Goal: Complete application form

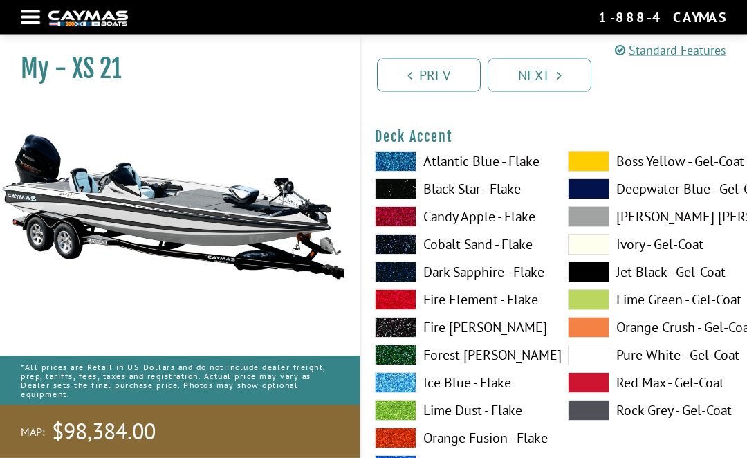
scroll to position [611, 0]
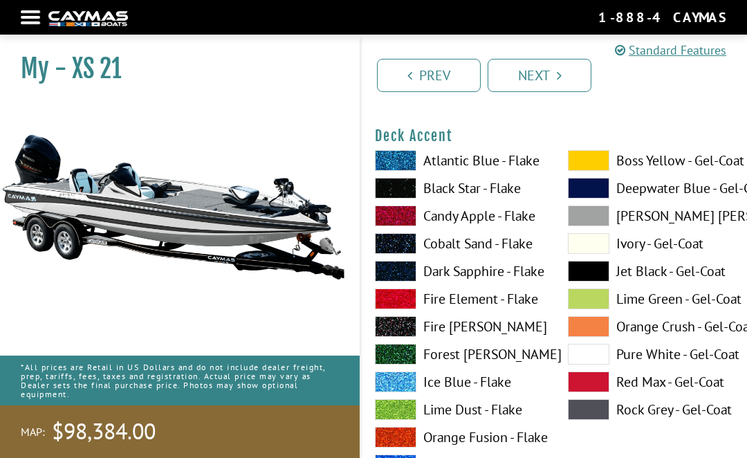
click at [590, 359] on span at bounding box center [589, 354] width 42 height 21
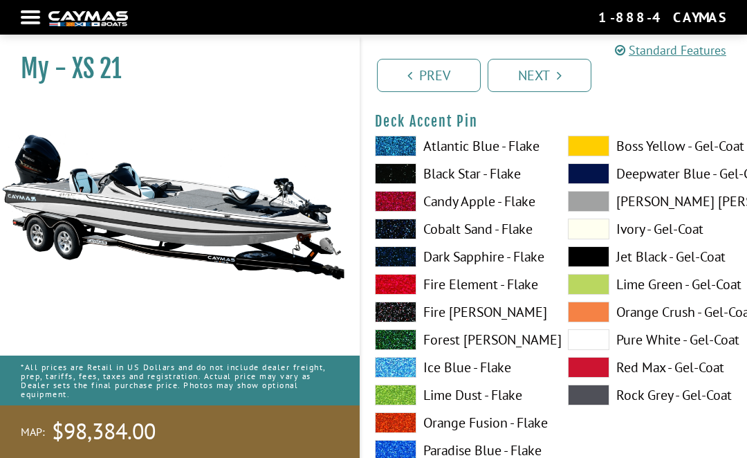
scroll to position [1218, 0]
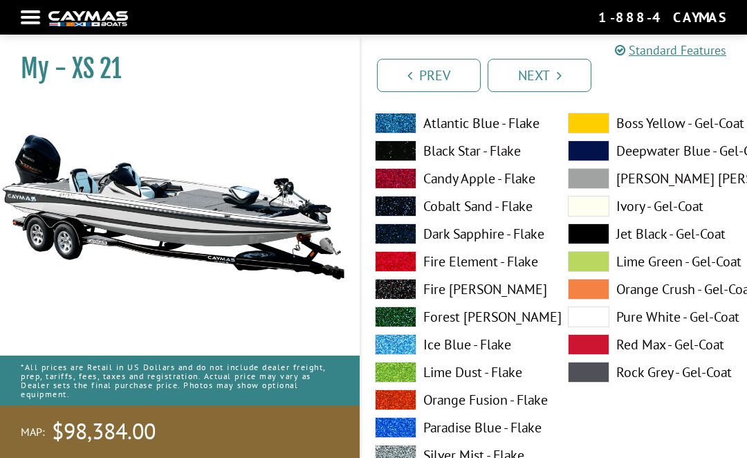
click at [588, 383] on span at bounding box center [589, 372] width 42 height 21
click at [596, 318] on span at bounding box center [589, 316] width 42 height 21
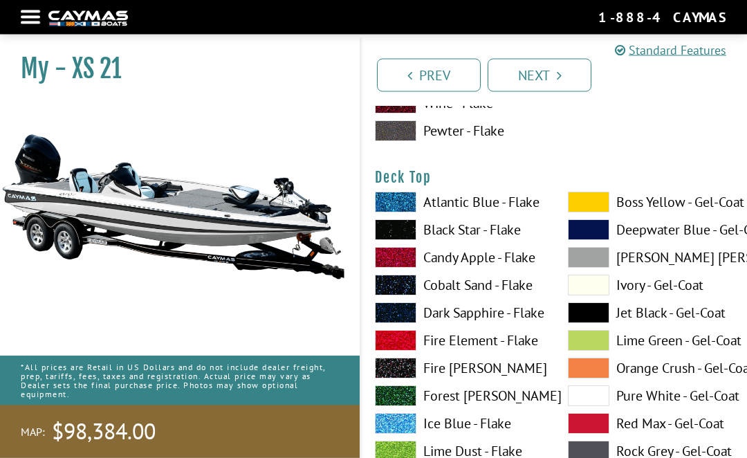
scroll to position [1708, 0]
click at [592, 374] on span at bounding box center [589, 368] width 42 height 21
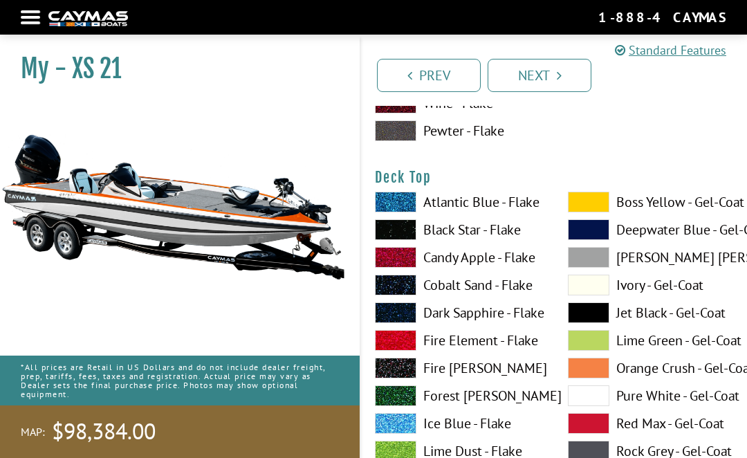
click at [589, 406] on span at bounding box center [589, 395] width 42 height 21
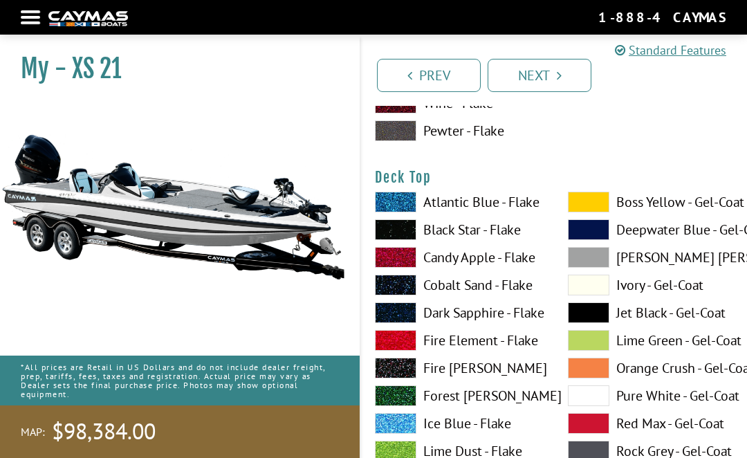
click at [593, 318] on span at bounding box center [589, 312] width 42 height 21
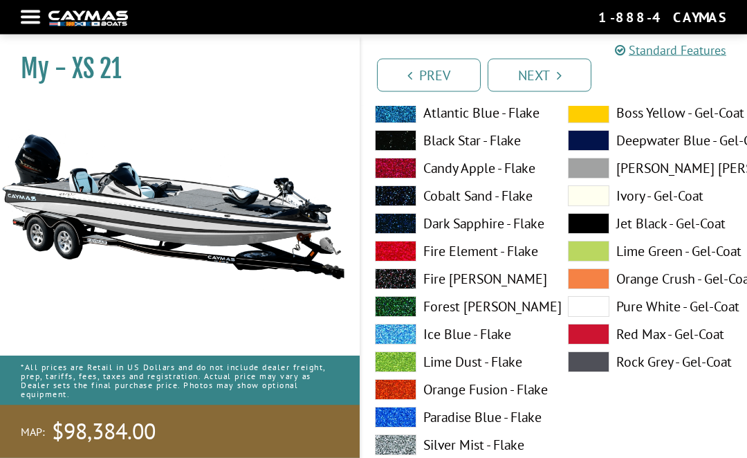
scroll to position [2367, 0]
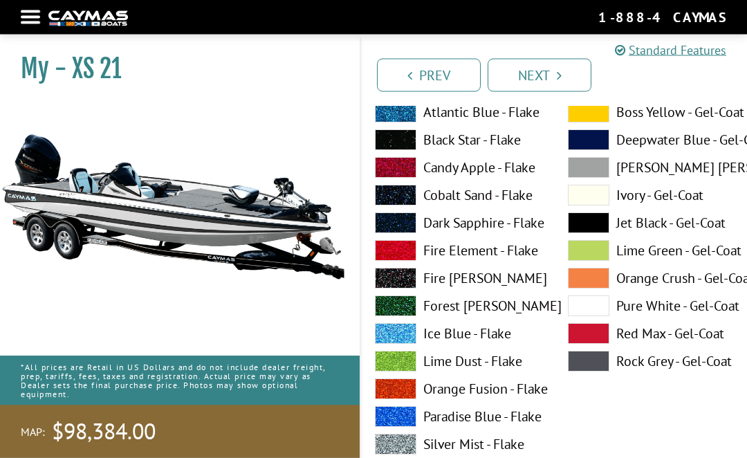
click at [588, 312] on span at bounding box center [589, 306] width 42 height 21
click at [590, 229] on span at bounding box center [589, 222] width 42 height 21
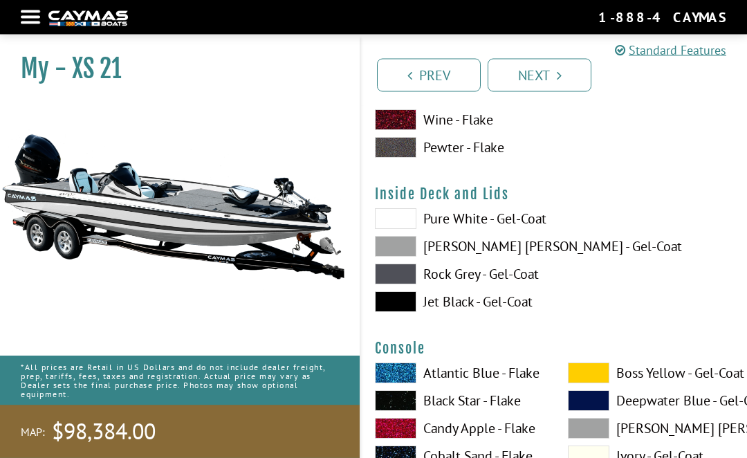
scroll to position [2830, 0]
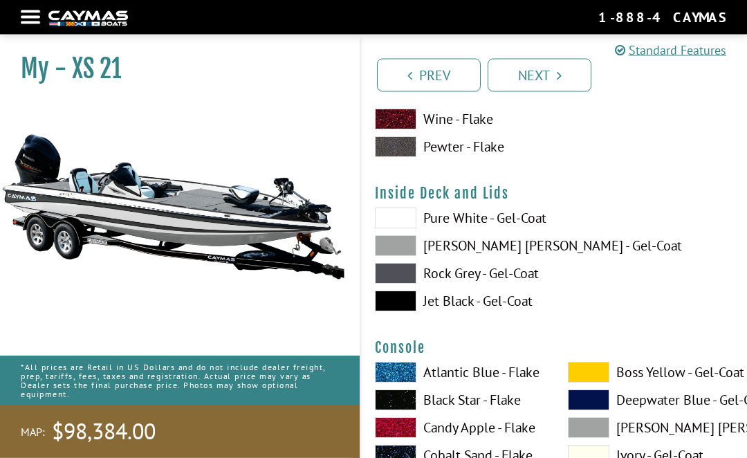
click at [398, 312] on span at bounding box center [396, 301] width 42 height 21
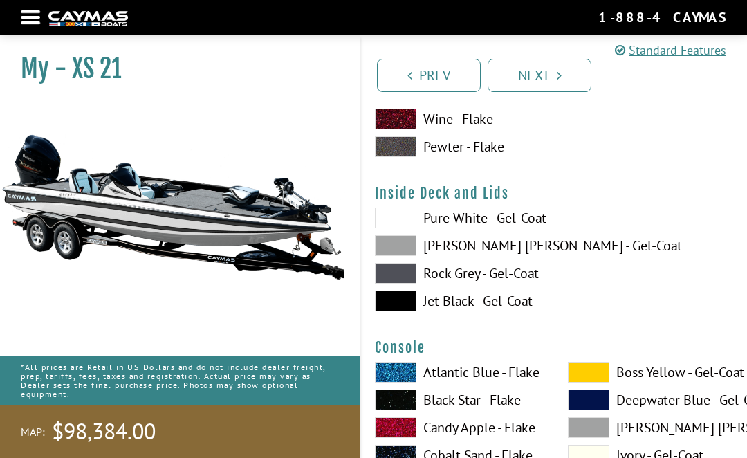
click at [408, 217] on span at bounding box center [396, 218] width 42 height 21
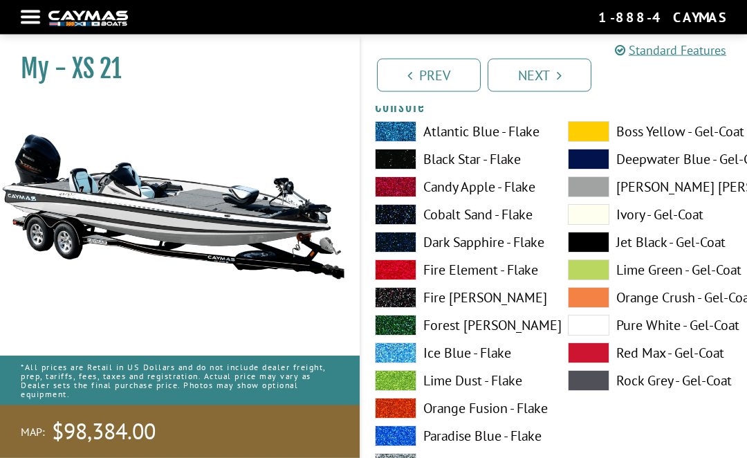
scroll to position [3072, 0]
click at [589, 248] on span at bounding box center [589, 242] width 42 height 21
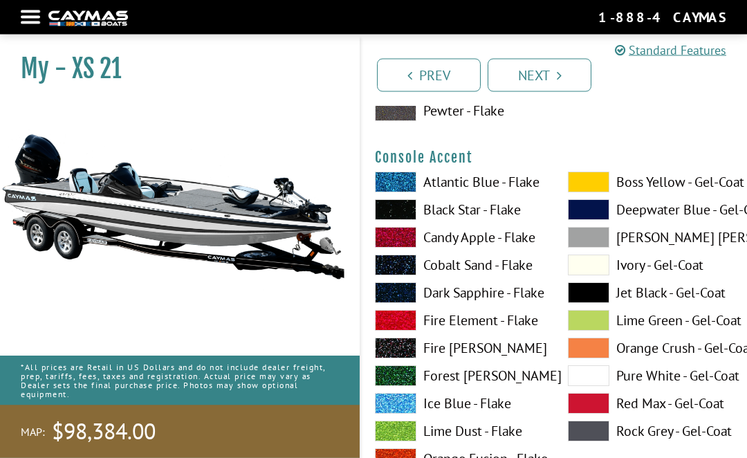
scroll to position [3591, 0]
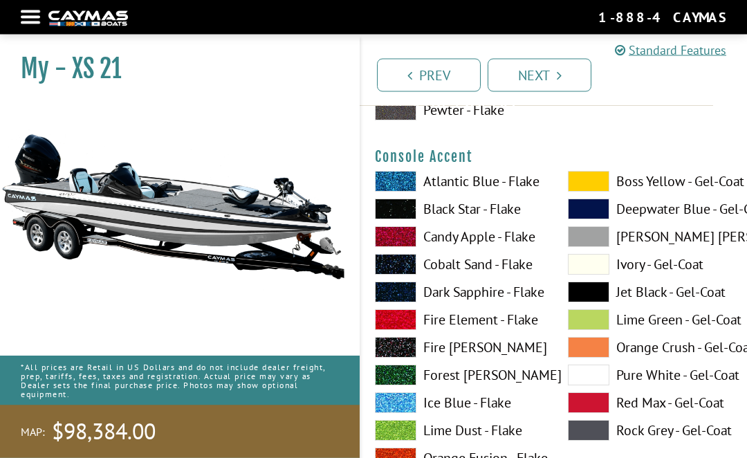
click at [584, 386] on span at bounding box center [589, 375] width 42 height 21
click at [589, 244] on span at bounding box center [589, 236] width 42 height 21
click at [585, 385] on span at bounding box center [589, 375] width 42 height 21
click at [595, 302] on span at bounding box center [589, 292] width 42 height 21
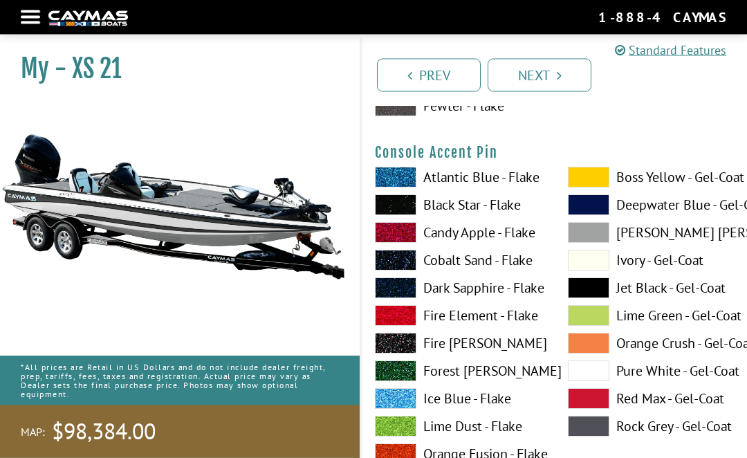
scroll to position [4166, 0]
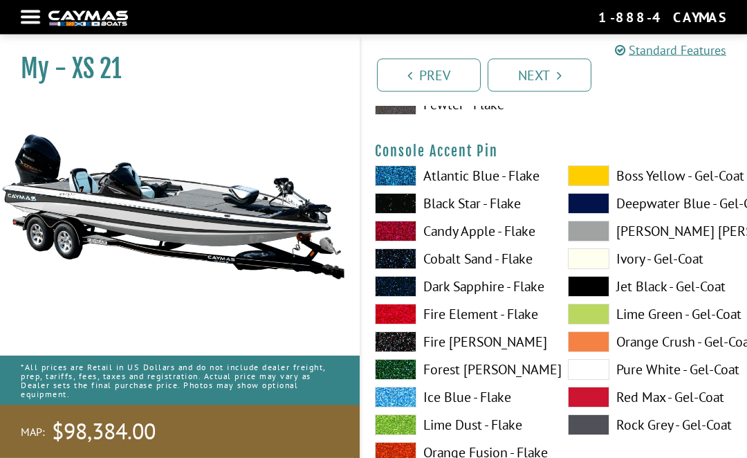
click at [591, 381] on span at bounding box center [589, 370] width 42 height 21
click at [593, 380] on span at bounding box center [589, 369] width 42 height 21
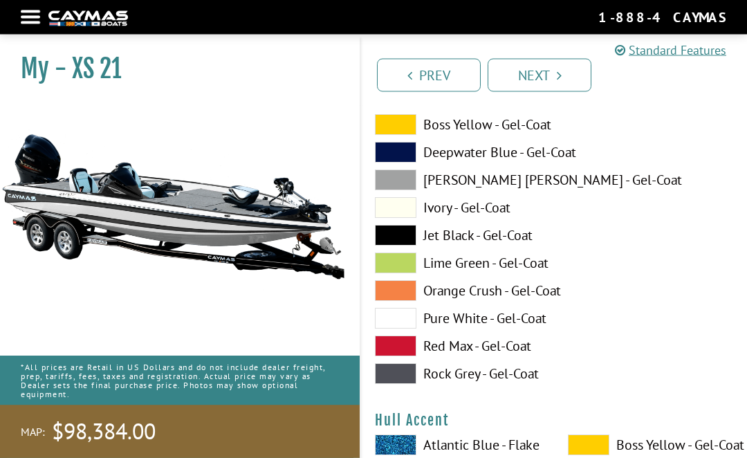
scroll to position [4787, 0]
click at [398, 246] on span at bounding box center [396, 235] width 42 height 21
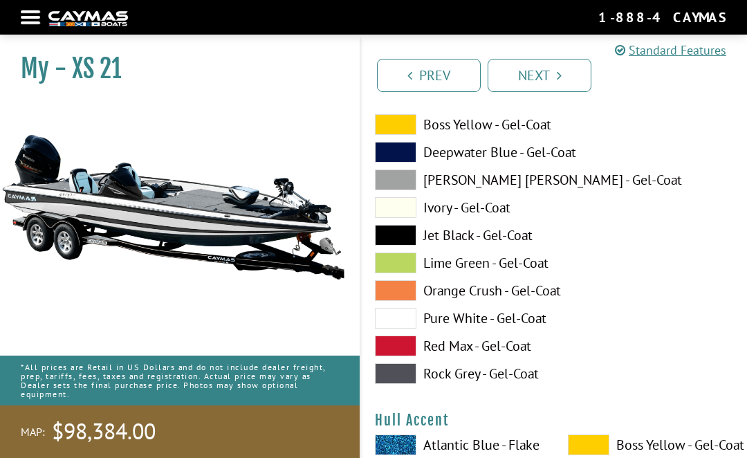
click at [408, 328] on span at bounding box center [396, 318] width 42 height 21
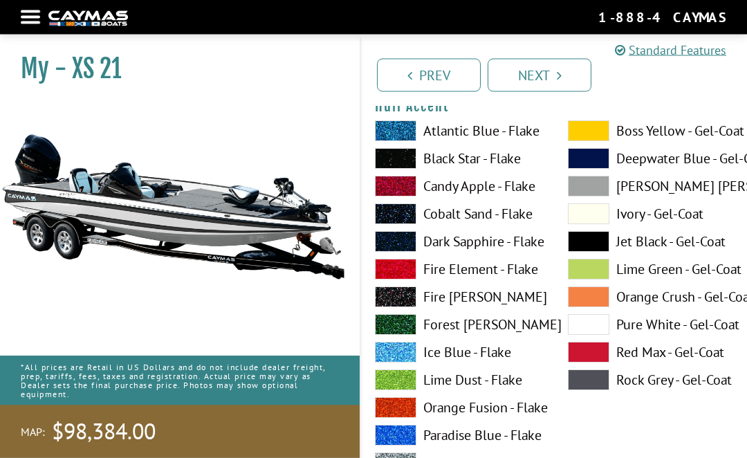
scroll to position [5101, 0]
click at [587, 335] on span at bounding box center [589, 324] width 42 height 21
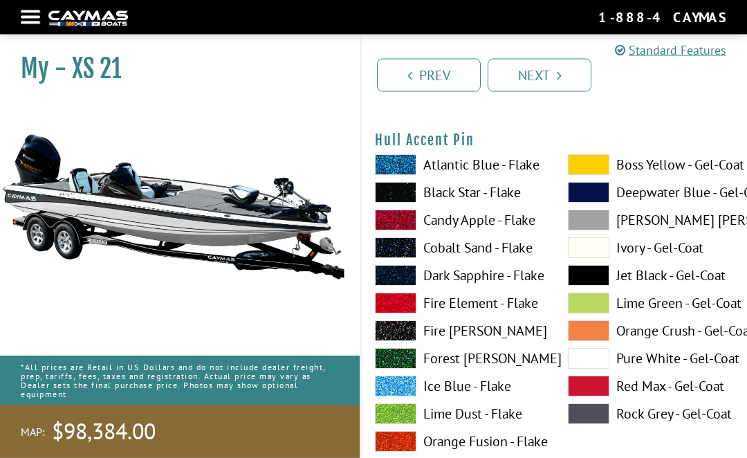
click at [589, 369] on span at bounding box center [589, 359] width 42 height 21
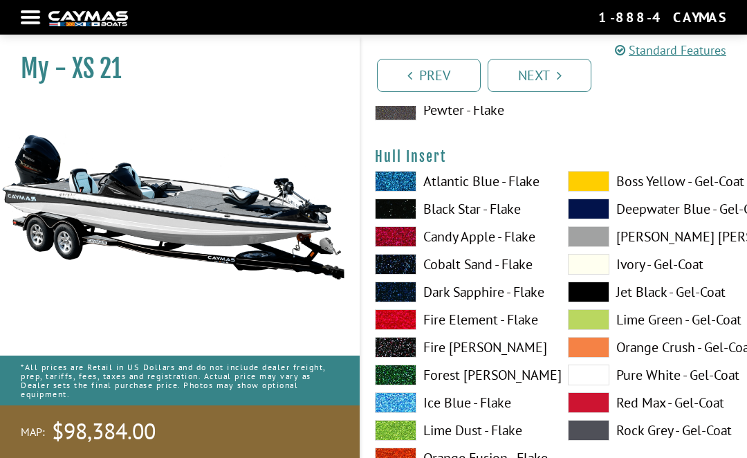
scroll to position [6223, 0]
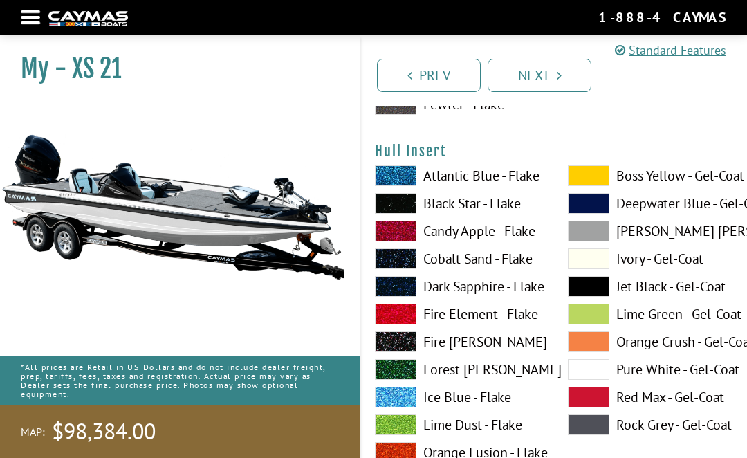
click at [587, 380] on span at bounding box center [589, 369] width 42 height 21
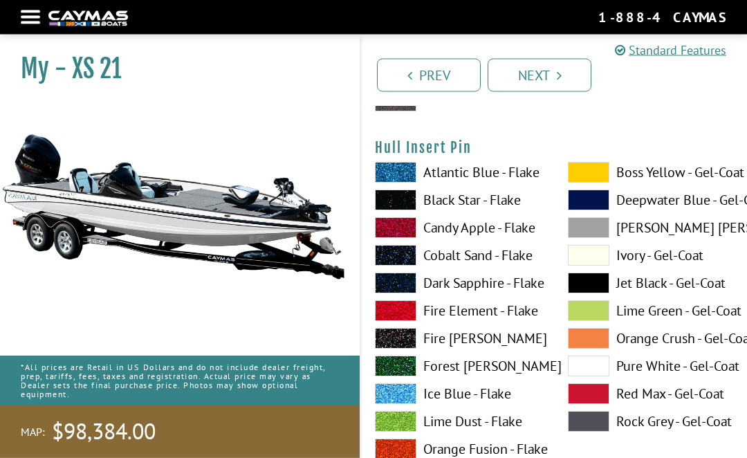
scroll to position [6798, 0]
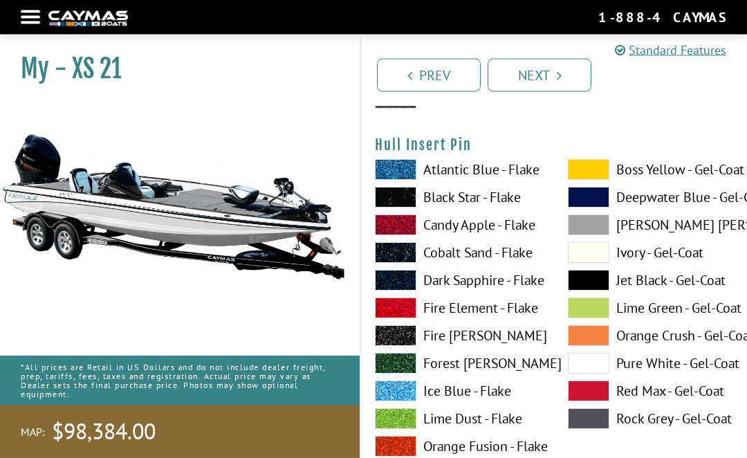
click at [598, 374] on span at bounding box center [589, 364] width 42 height 21
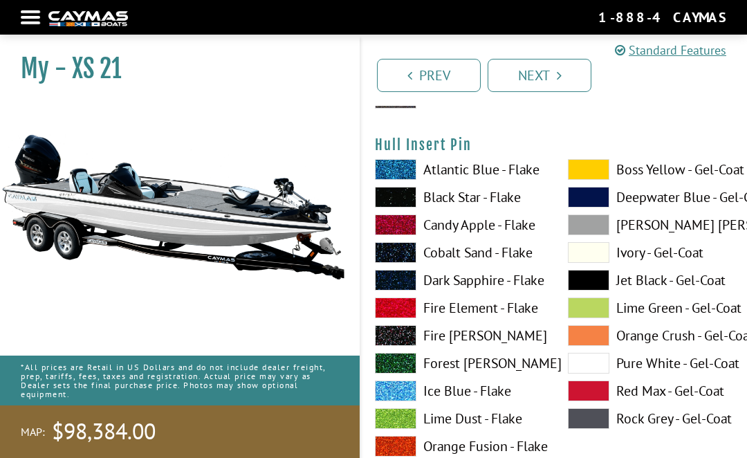
click at [596, 235] on span at bounding box center [589, 224] width 42 height 21
click at [595, 291] on span at bounding box center [589, 280] width 42 height 21
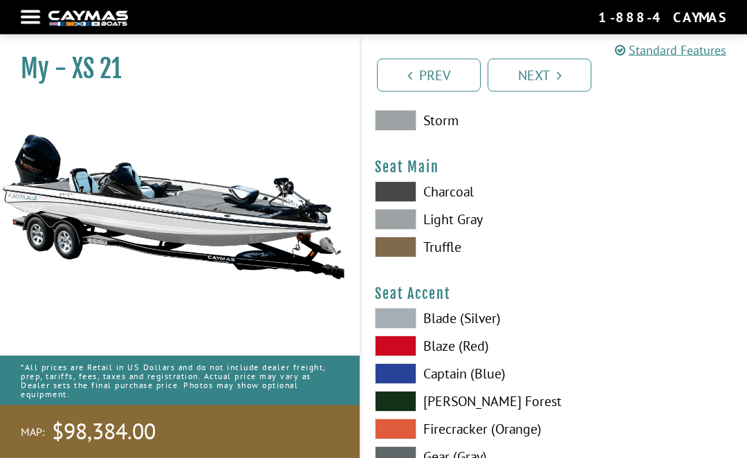
scroll to position [7472, 0]
click at [403, 202] on span at bounding box center [396, 191] width 42 height 21
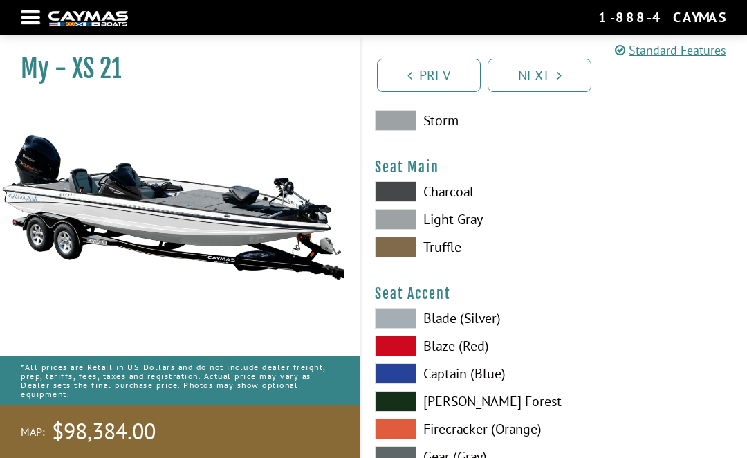
click at [407, 230] on span at bounding box center [396, 219] width 42 height 21
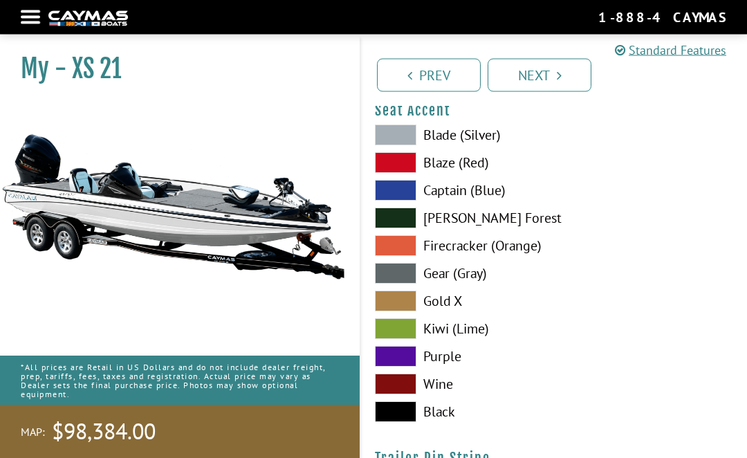
scroll to position [7656, 0]
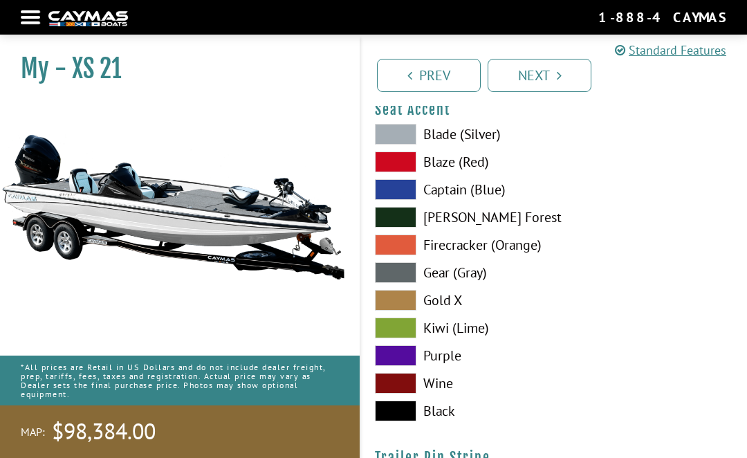
click at [409, 421] on span at bounding box center [396, 411] width 42 height 21
click at [412, 392] on span at bounding box center [396, 383] width 42 height 21
click at [404, 421] on span at bounding box center [396, 411] width 42 height 21
click at [404, 283] on span at bounding box center [396, 272] width 42 height 21
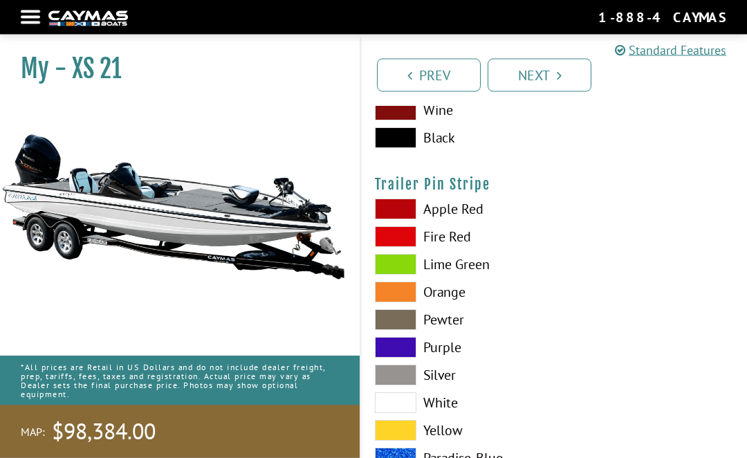
scroll to position [7958, 0]
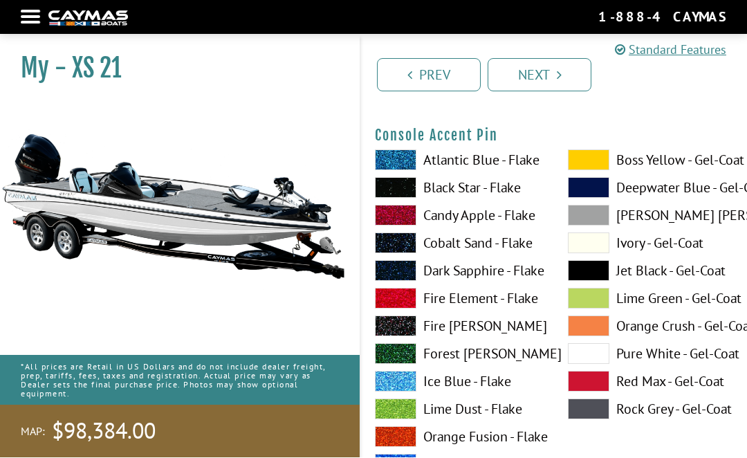
click at [568, 242] on span at bounding box center [589, 243] width 42 height 21
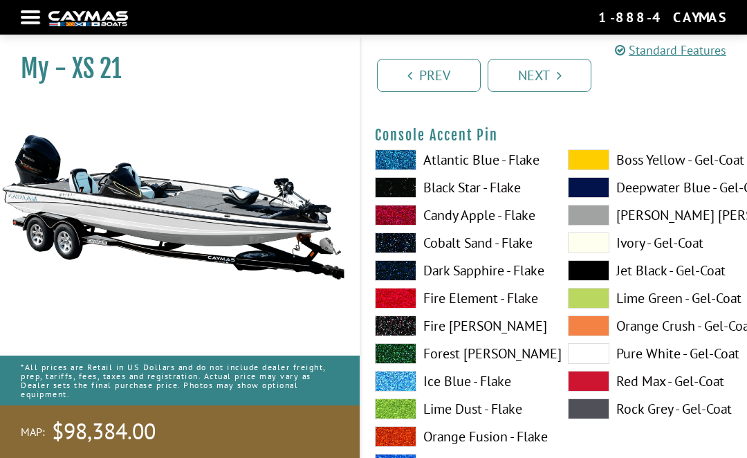
click at [585, 281] on span at bounding box center [589, 270] width 42 height 21
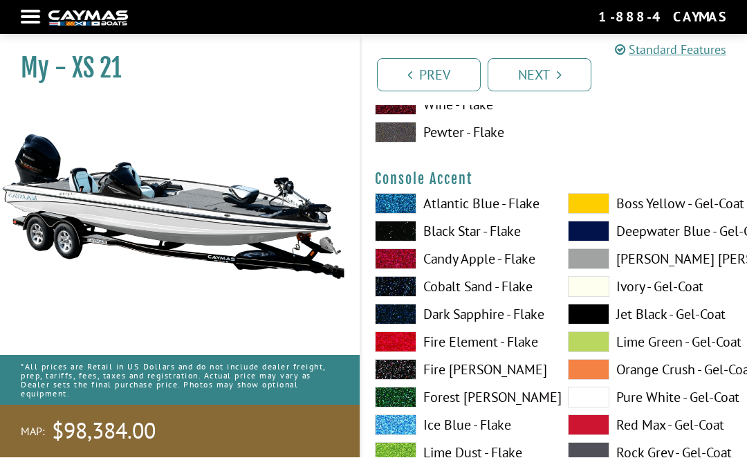
scroll to position [3573, 0]
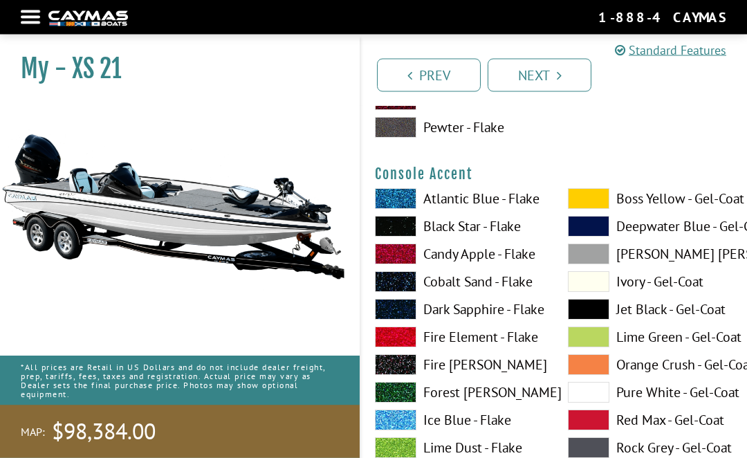
click at [593, 289] on span at bounding box center [589, 282] width 42 height 21
click at [591, 315] on span at bounding box center [589, 309] width 42 height 21
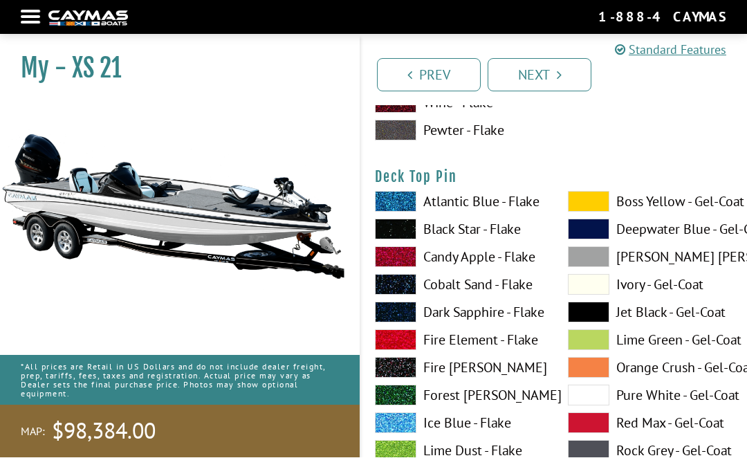
scroll to position [2278, 0]
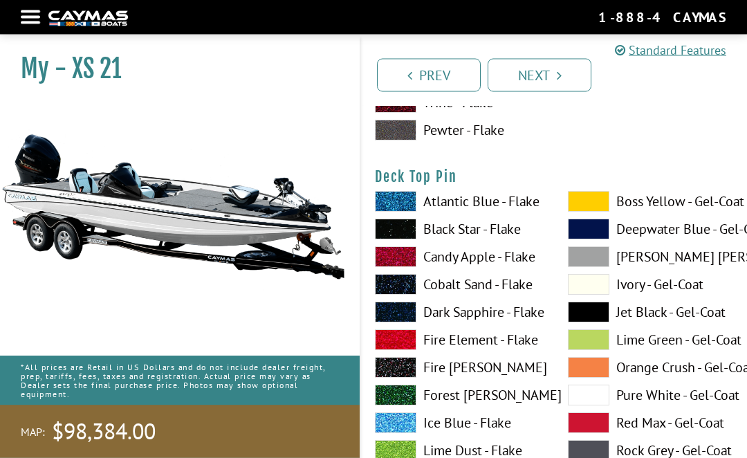
click at [587, 212] on span at bounding box center [589, 202] width 42 height 21
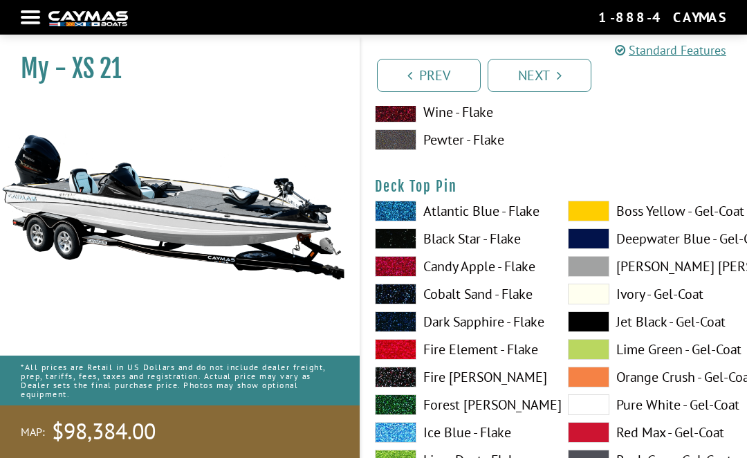
click at [587, 415] on span at bounding box center [589, 404] width 42 height 21
click at [593, 324] on span at bounding box center [589, 321] width 42 height 21
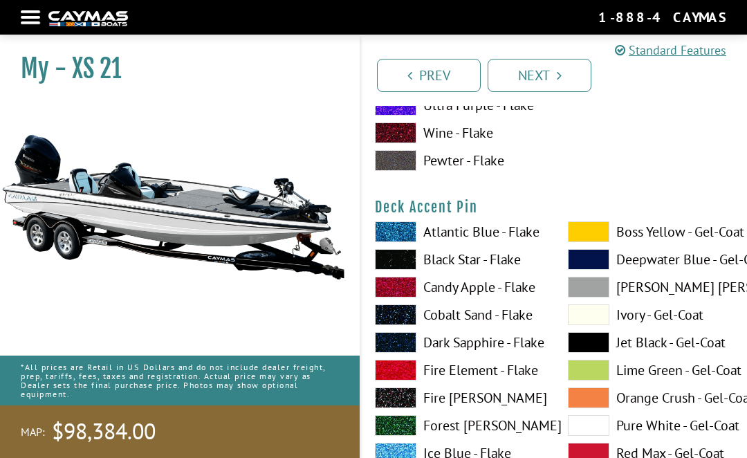
scroll to position [1105, 0]
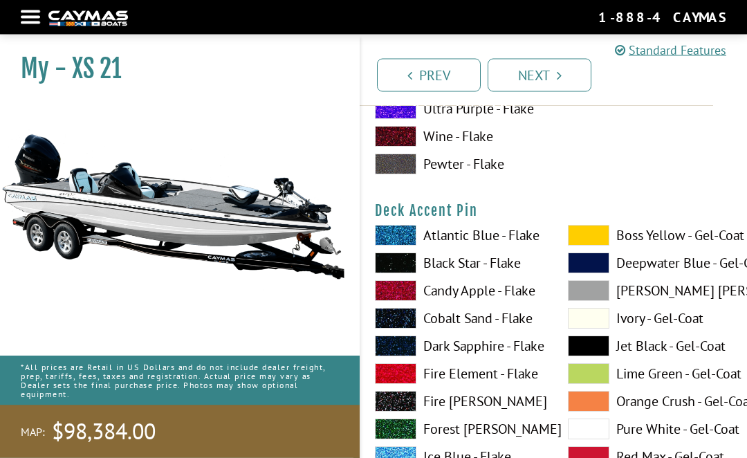
click at [589, 349] on span at bounding box center [589, 346] width 42 height 21
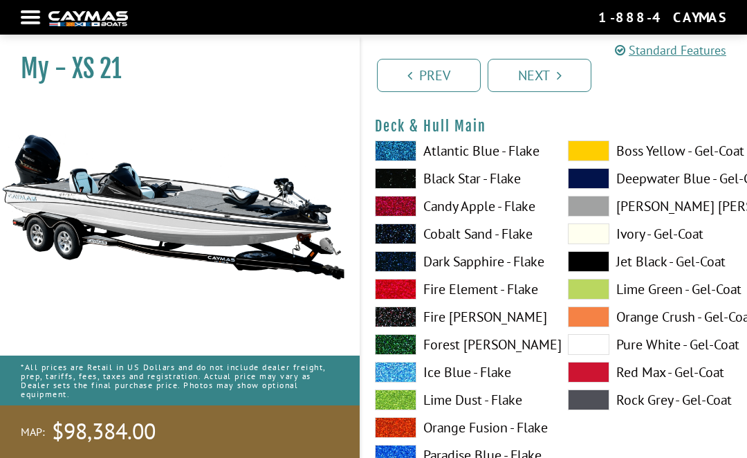
scroll to position [0, 0]
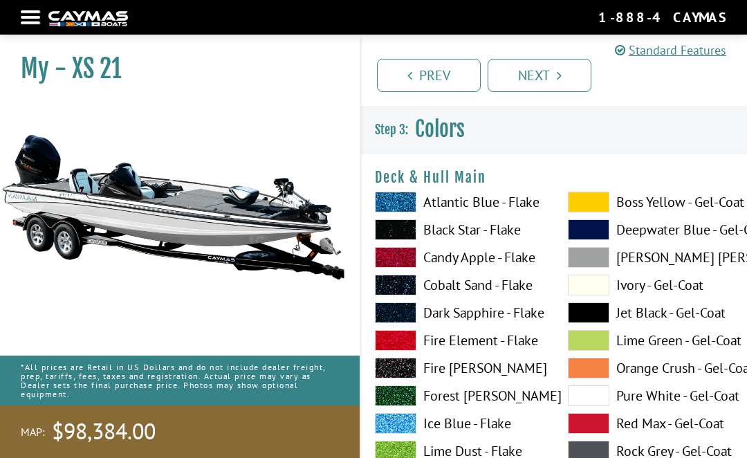
click at [551, 81] on link "Next" at bounding box center [540, 75] width 104 height 33
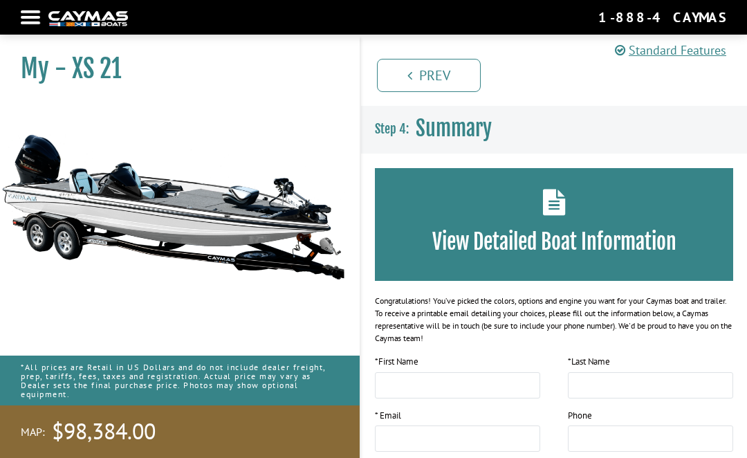
click at [439, 79] on link "Prev" at bounding box center [429, 75] width 104 height 33
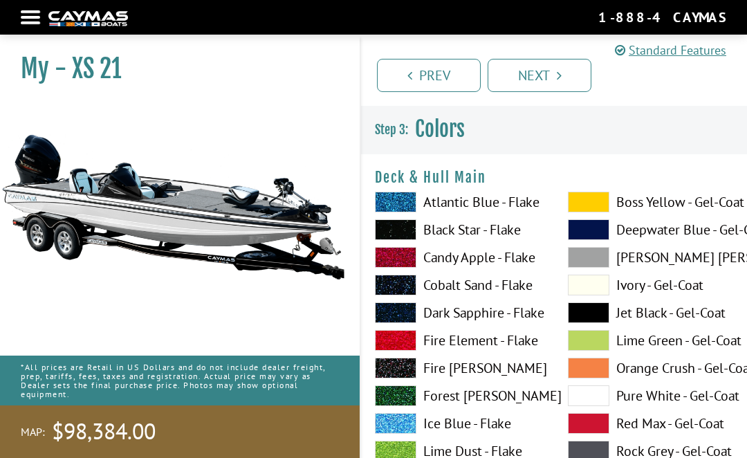
click at [429, 77] on link "Prev" at bounding box center [429, 75] width 104 height 33
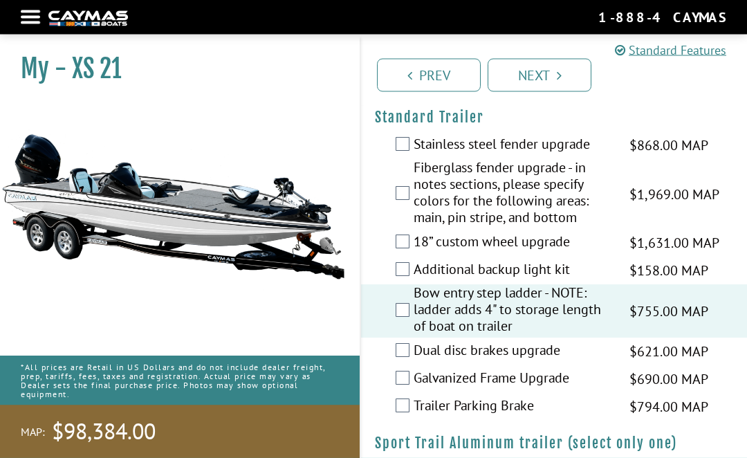
scroll to position [2788, 0]
